Goal: Find specific page/section: Find specific page/section

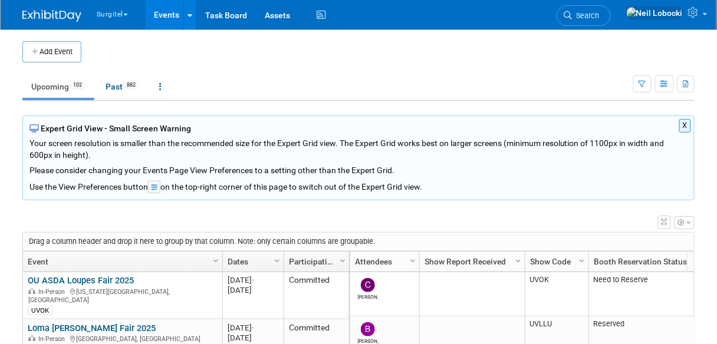
click at [680, 129] on button "X" at bounding box center [685, 126] width 12 height 14
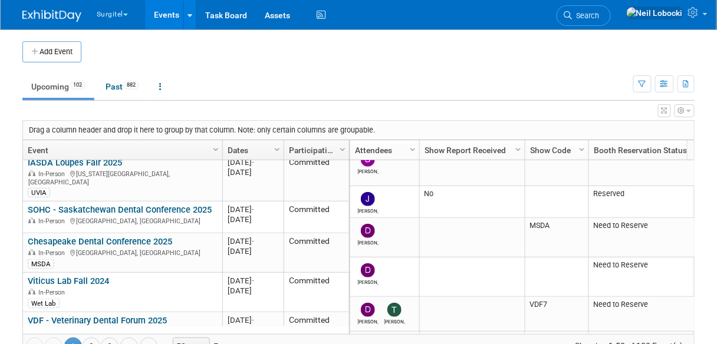
scroll to position [539, 0]
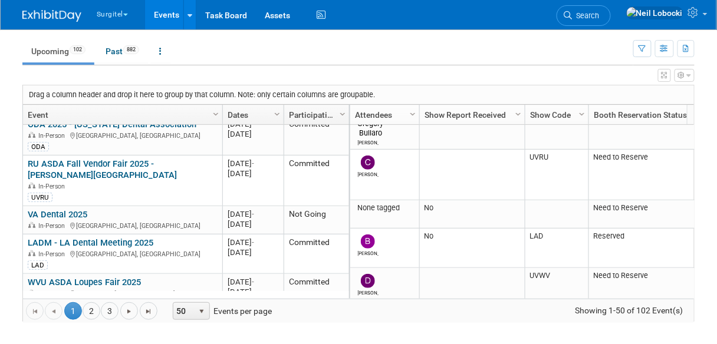
click at [668, 80] on button "button" at bounding box center [664, 75] width 13 height 13
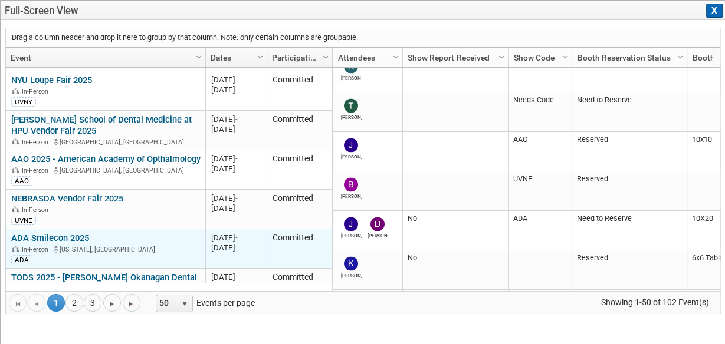
scroll to position [1618, 0]
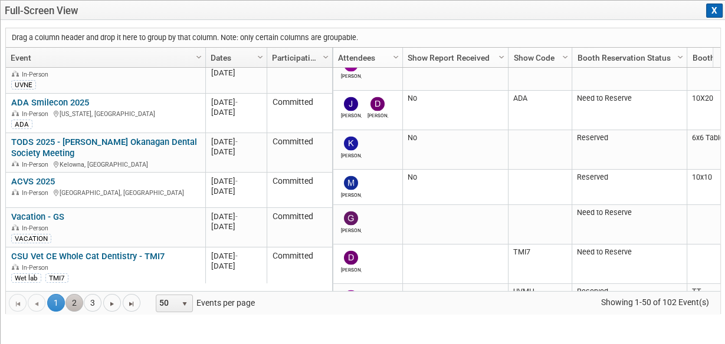
click at [73, 304] on link "2" at bounding box center [74, 303] width 18 height 18
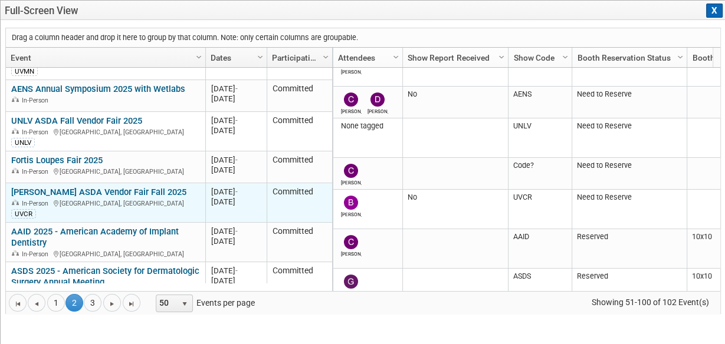
scroll to position [223, 0]
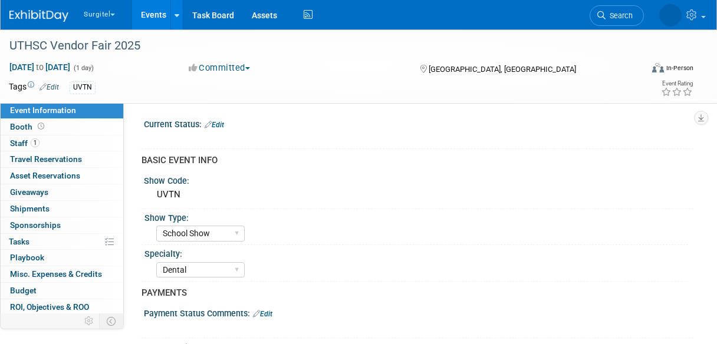
select select "School Show"
select select "Dental"
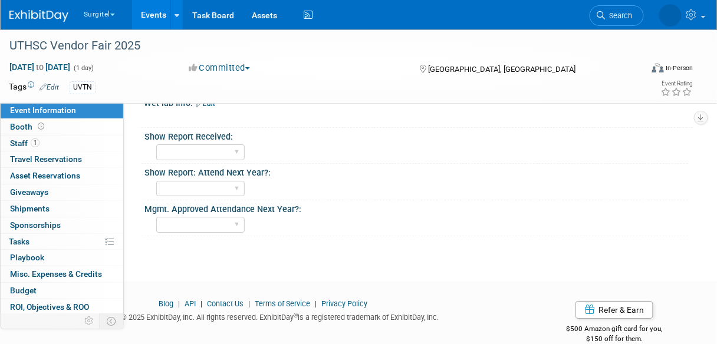
scroll to position [922, 0]
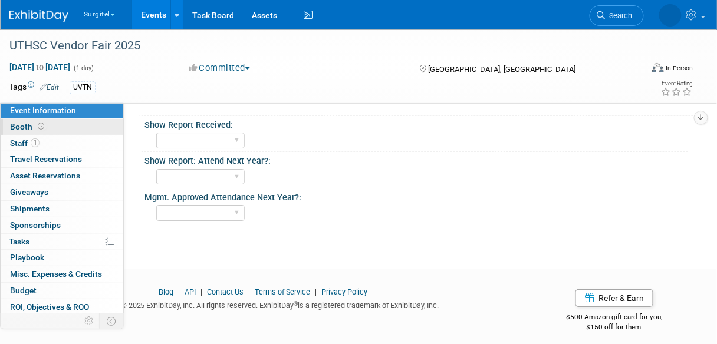
click at [68, 131] on link "Booth" at bounding box center [62, 127] width 123 height 16
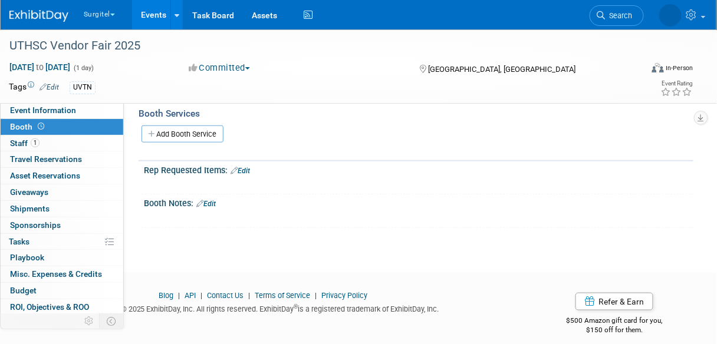
scroll to position [215, 0]
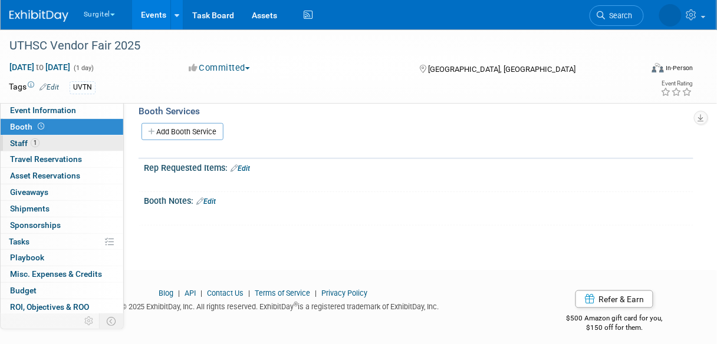
click at [81, 144] on link "1 Staff 1" at bounding box center [62, 144] width 123 height 16
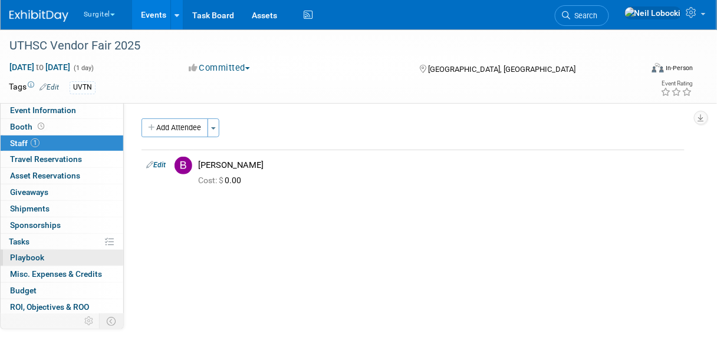
scroll to position [32, 0]
